Goal: Task Accomplishment & Management: Complete application form

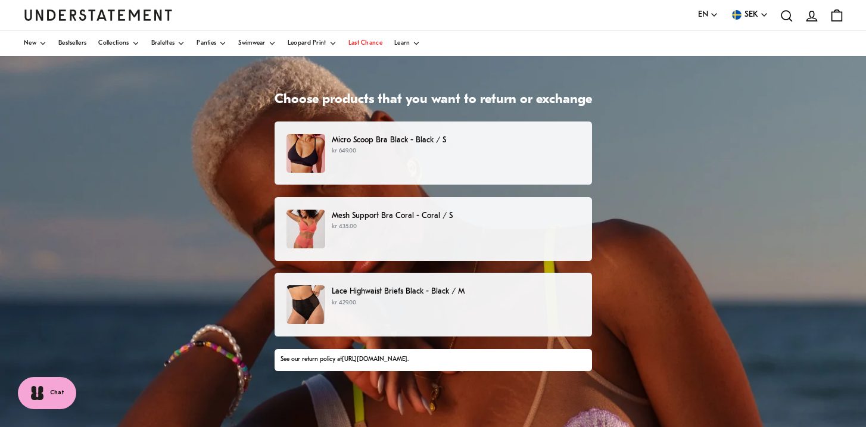
scroll to position [54, 0]
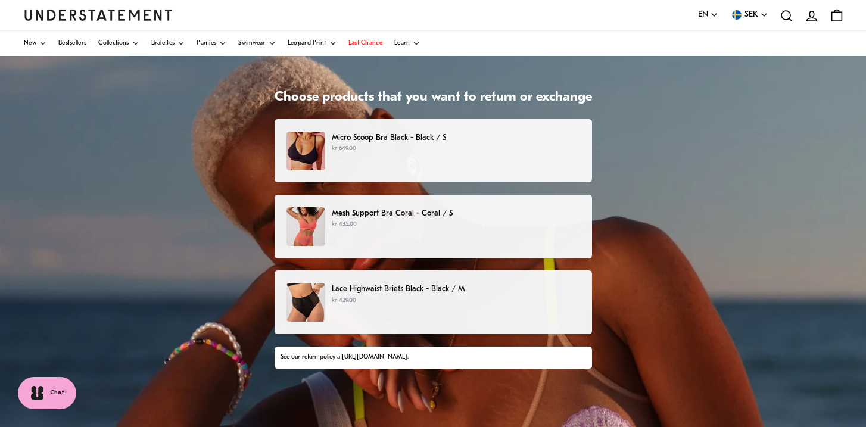
click at [446, 153] on p "kr 649.00" at bounding box center [456, 149] width 248 height 10
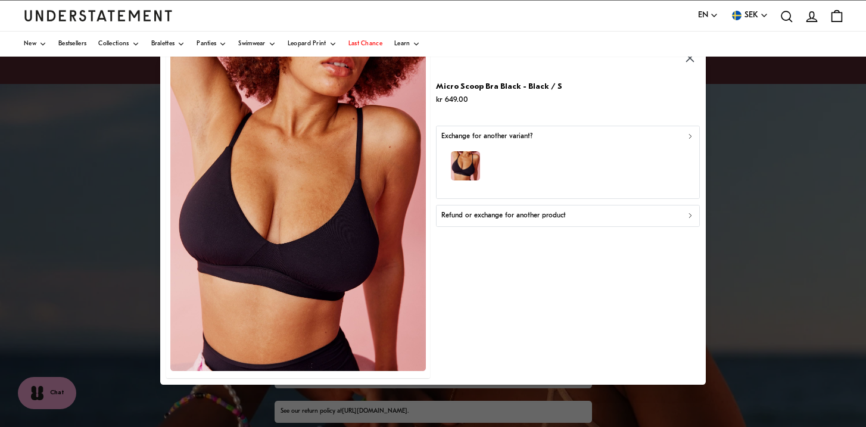
click button "button" at bounding box center [690, 59] width 20 height 20
